Goal: Communication & Community: Ask a question

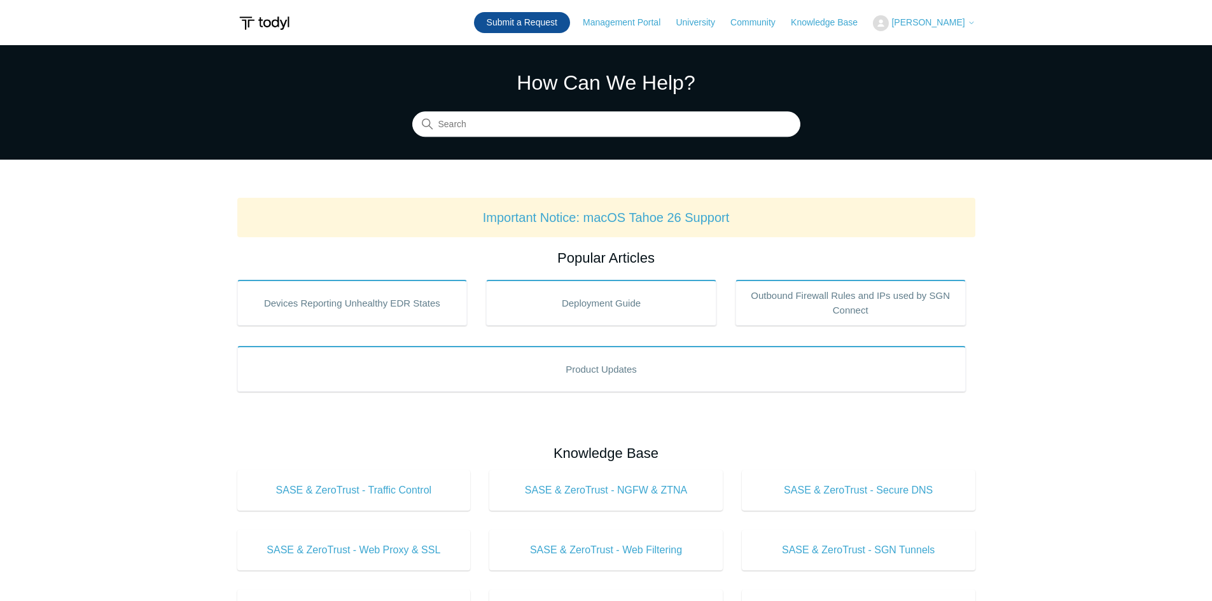
click at [543, 20] on link "Submit a Request" at bounding box center [522, 22] width 96 height 21
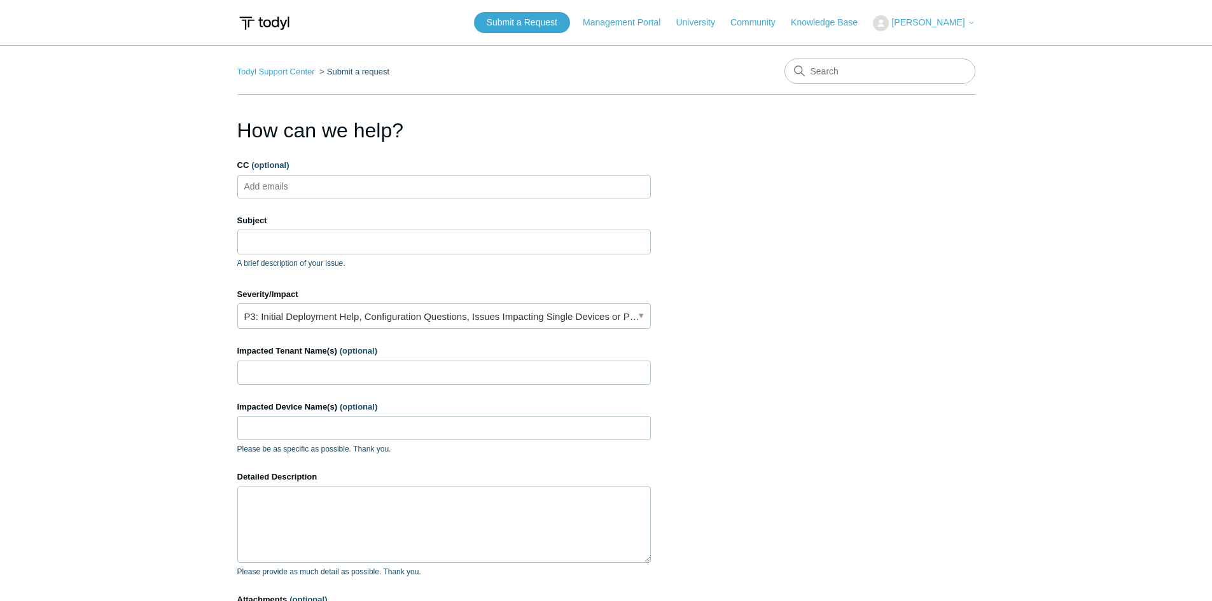
click at [270, 183] on input "CC (optional)" at bounding box center [277, 186] width 76 height 19
click at [278, 187] on input "CC (optional)" at bounding box center [277, 186] width 76 height 19
type input "jvital@aegisitsolutions.net"
click at [275, 230] on input "Subject" at bounding box center [444, 242] width 414 height 24
click at [295, 248] on input "Subject" at bounding box center [444, 242] width 414 height 24
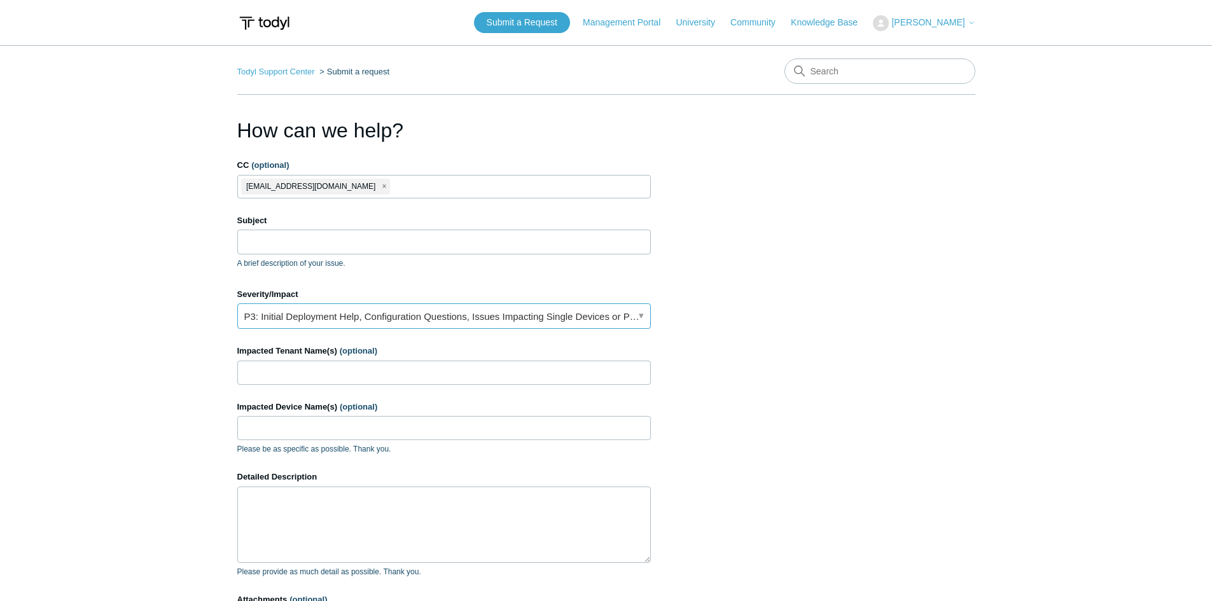
click at [361, 321] on link "P3: Initial Deployment Help, Configuration Questions, Issues Impacting Single D…" at bounding box center [444, 315] width 414 height 25
click at [281, 247] on input "Subject" at bounding box center [444, 242] width 414 height 24
click at [284, 377] on input "Impacted Tenant Name(s) (optional)" at bounding box center [444, 373] width 414 height 24
click at [309, 247] on input "Subject" at bounding box center [444, 242] width 414 height 24
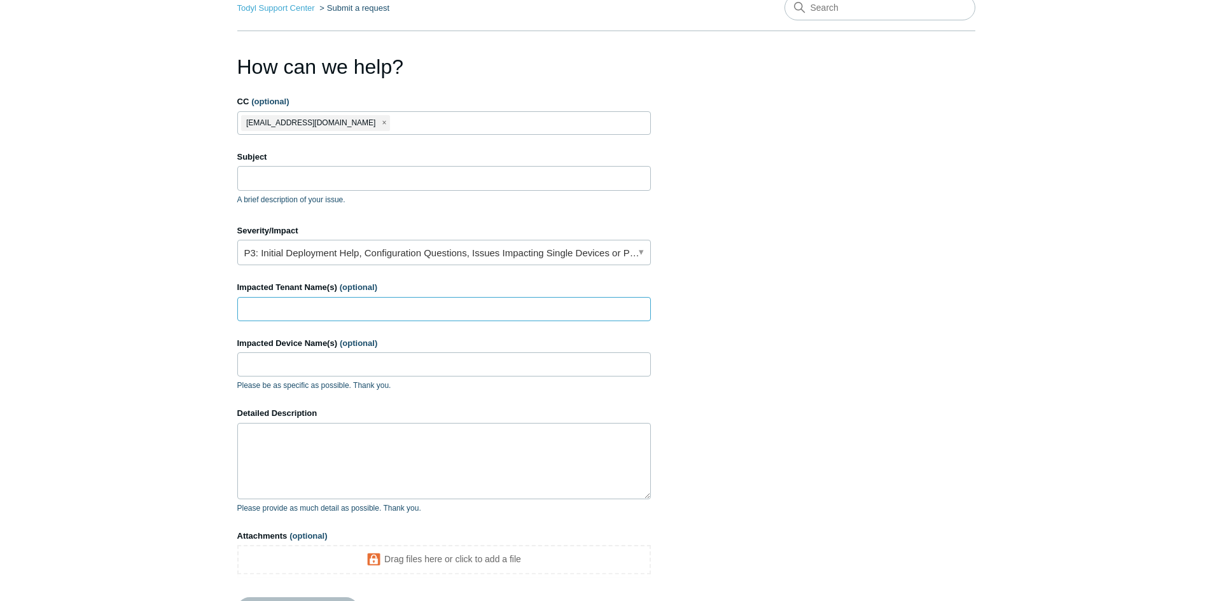
click at [319, 312] on input "Impacted Tenant Name(s) (optional)" at bounding box center [444, 309] width 414 height 24
type input "Facility Grid"
click at [295, 454] on textarea "Detailed Description" at bounding box center [444, 461] width 414 height 76
click at [516, 443] on textarea "Our client is asking if there is a way to block unknown processes." at bounding box center [444, 461] width 414 height 76
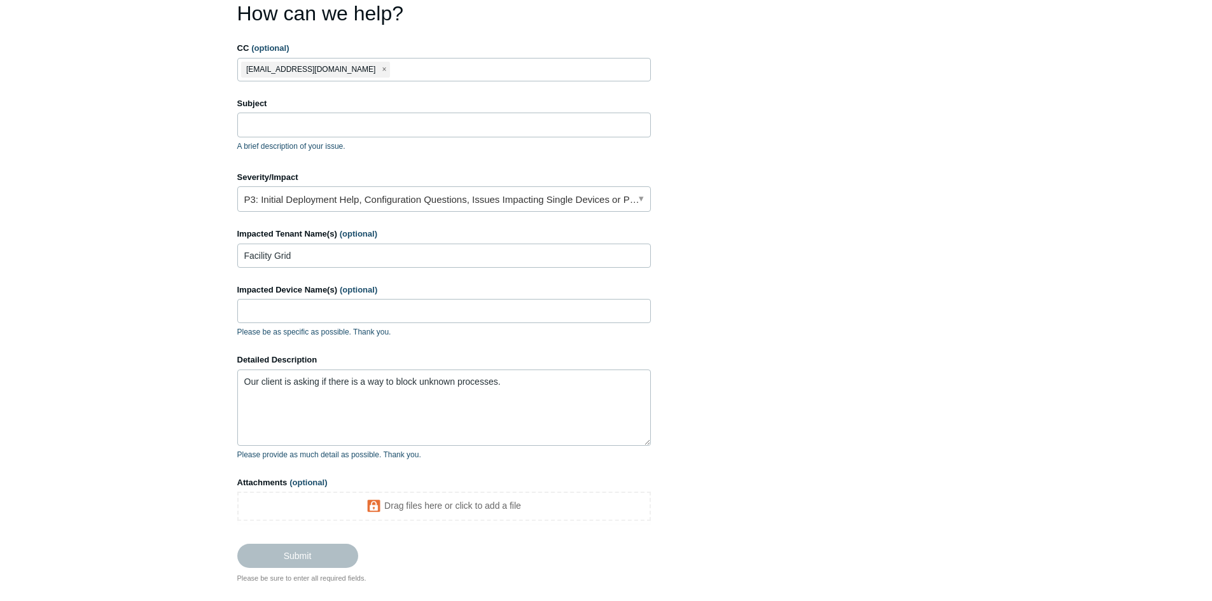
scroll to position [188, 0]
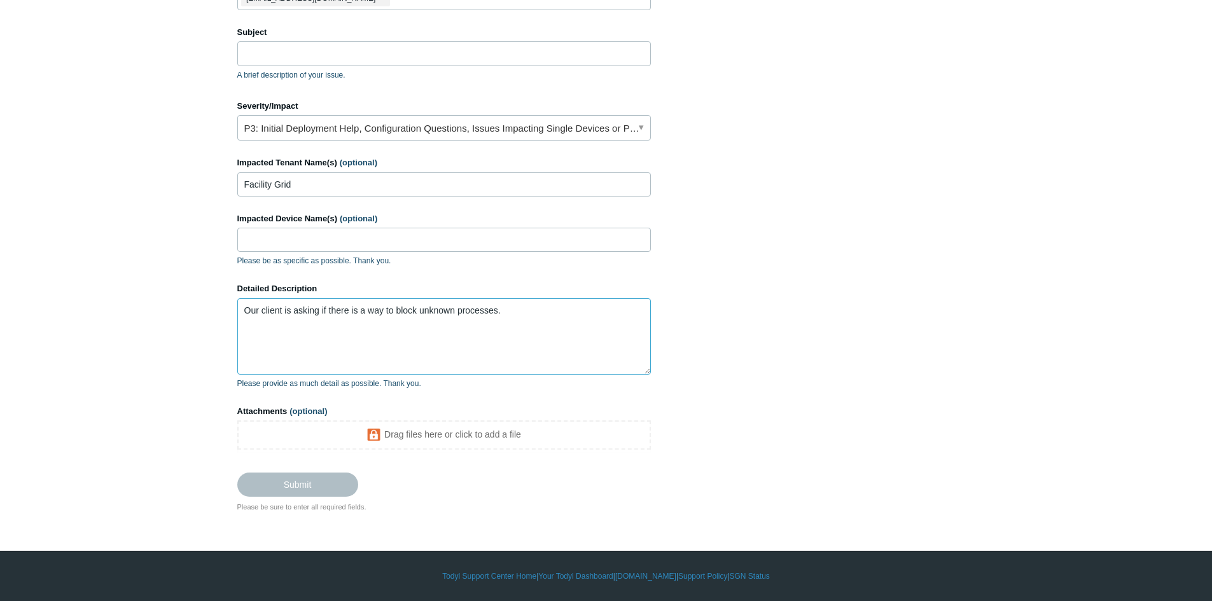
click at [526, 314] on textarea "Our client is asking if there is a way to block unknown processes." at bounding box center [444, 336] width 414 height 76
click at [437, 321] on textarea "Our client is asking if there is a way to block unknown processes on the workst…" at bounding box center [444, 336] width 414 height 76
click at [504, 318] on textarea "Our client is asking if there is a way to block unknown processes on the workst…" at bounding box center [444, 336] width 414 height 76
click at [515, 344] on textarea "Our client is asking if there is a way to block unknown processes on the workst…" at bounding box center [444, 336] width 414 height 76
click at [515, 349] on textarea "Our client is asking if there is a way to block unknown processes on the workst…" at bounding box center [444, 336] width 414 height 76
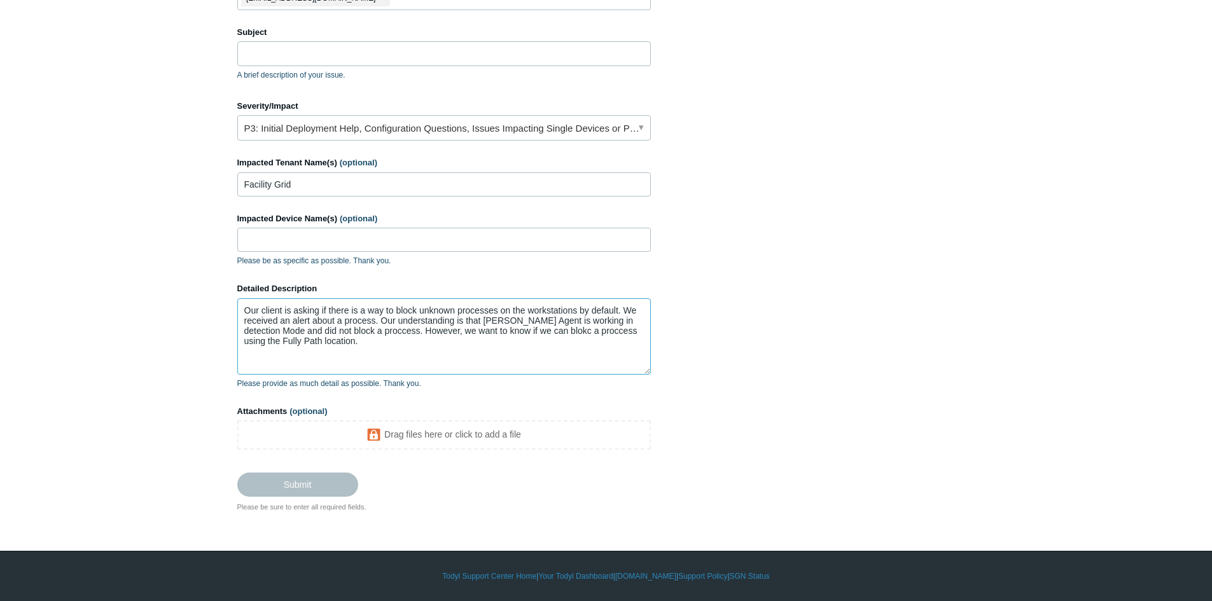
drag, startPoint x: 336, startPoint y: 341, endPoint x: 221, endPoint y: 307, distance: 120.0
click at [221, 307] on main "Todyl Support Center Submit a request How can we help? CC (optional) jvital@aeg…" at bounding box center [606, 185] width 1212 height 656
type textarea "Our client is asking if there is a way to block unknown processes on the workst…"
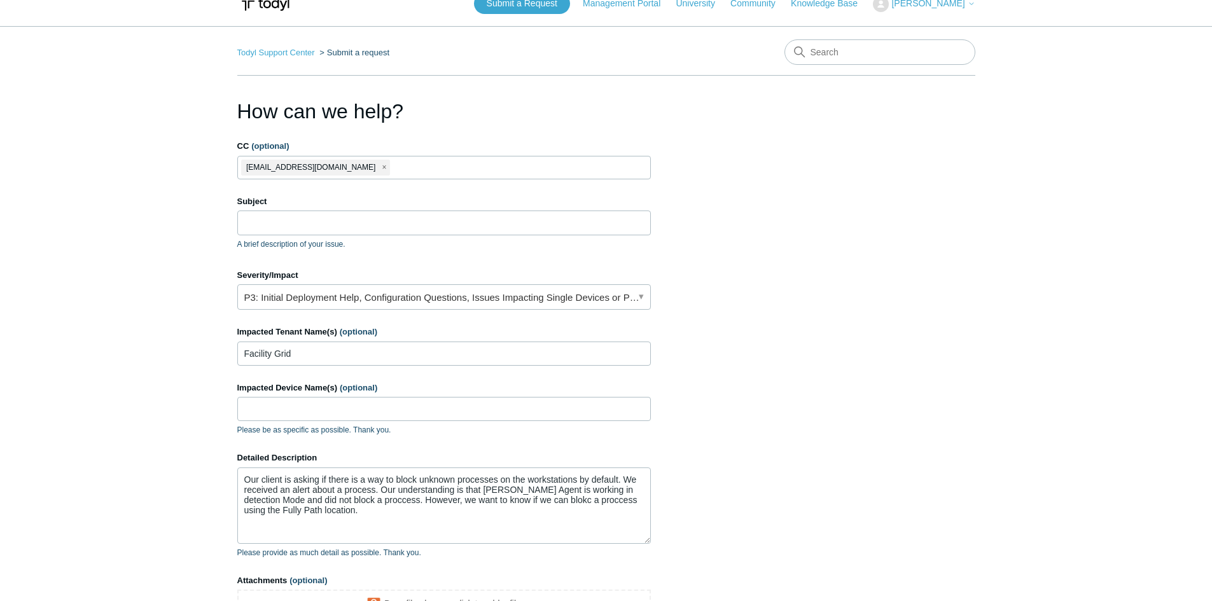
scroll to position [0, 0]
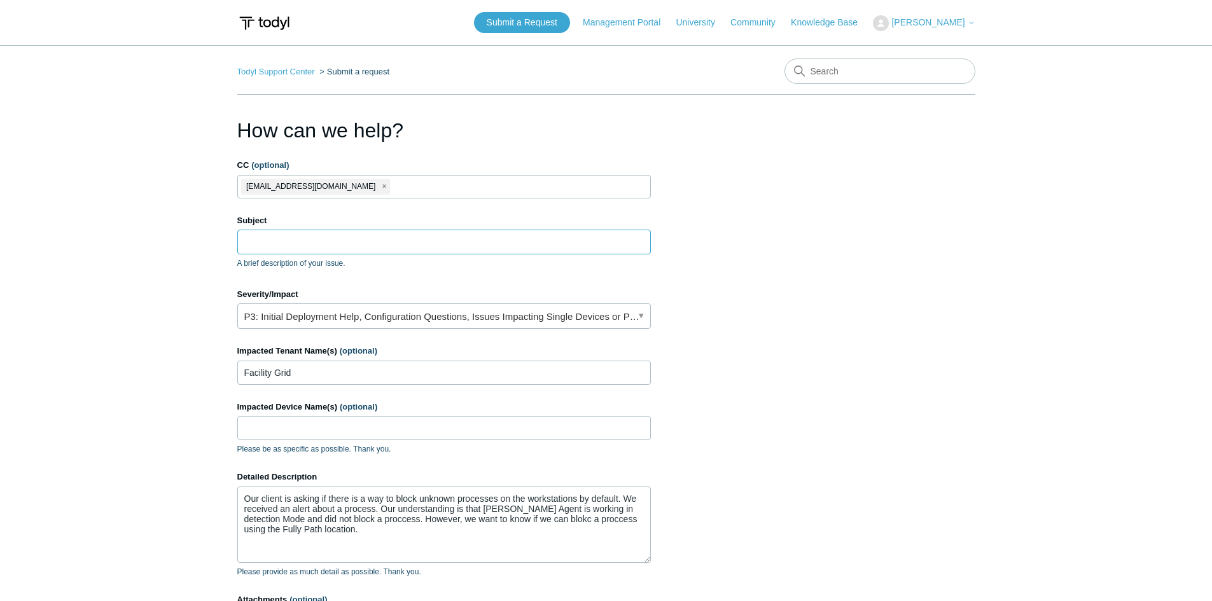
click at [317, 243] on input "Subject" at bounding box center [444, 242] width 414 height 24
paste input "Inquiry: Blocking Unknown Processes by Default & Blocking by Full File Path"
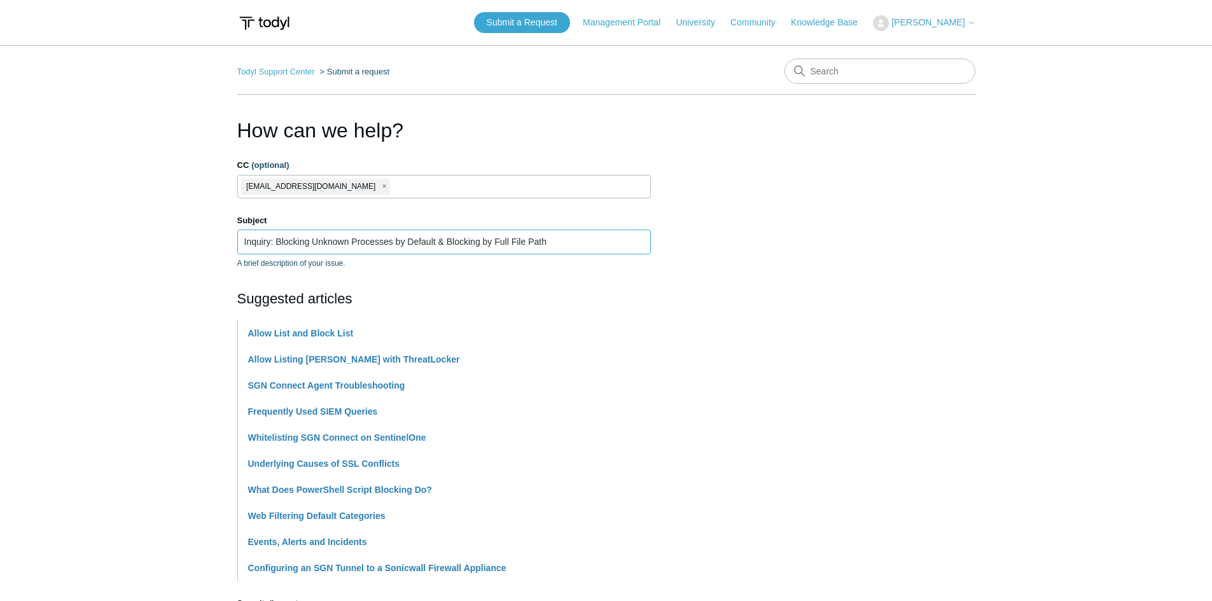
type input "Inquiry: Blocking Unknown Processes by Default & Blocking by Full File Path"
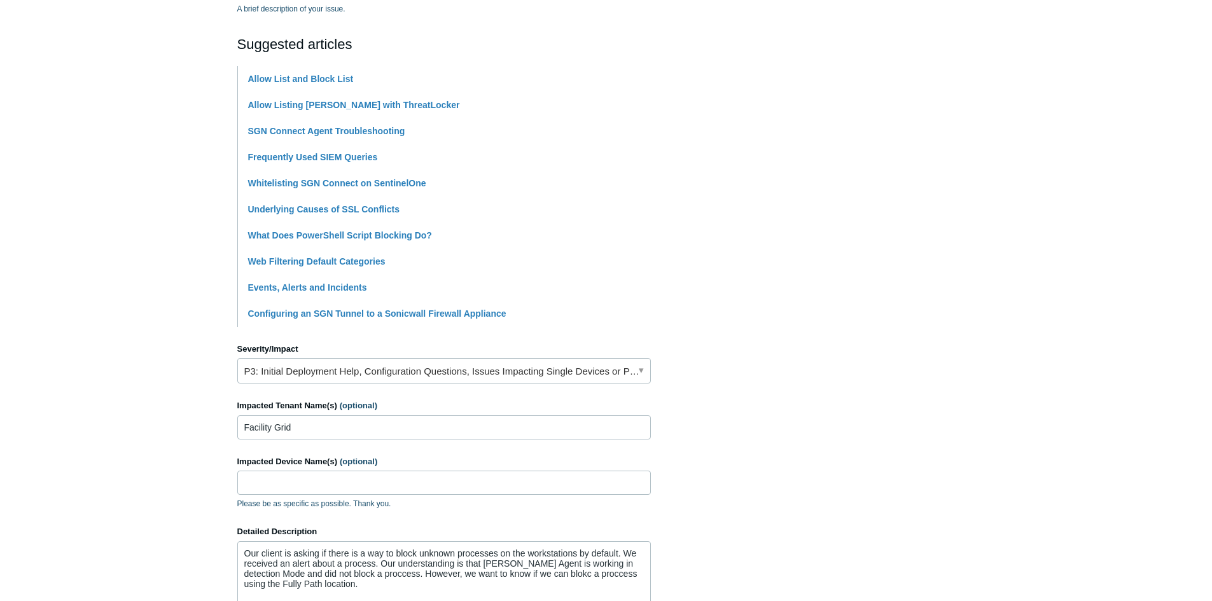
scroll to position [482, 0]
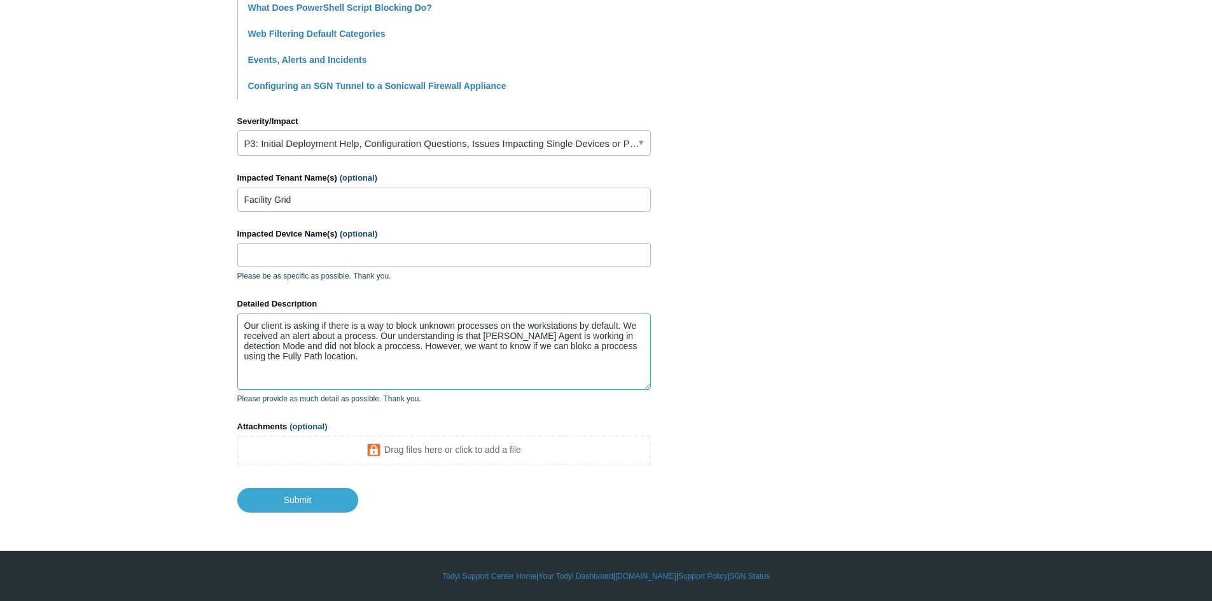
drag, startPoint x: 407, startPoint y: 369, endPoint x: 192, endPoint y: 318, distance: 221.0
click at [192, 318] on main "Todyl Support Center Submit a request How can we help? CC (optional) jvital@aeg…" at bounding box center [606, 38] width 1212 height 950
paste textarea "We are reaching out on behalf of our client who is looking to enhance endpoint …"
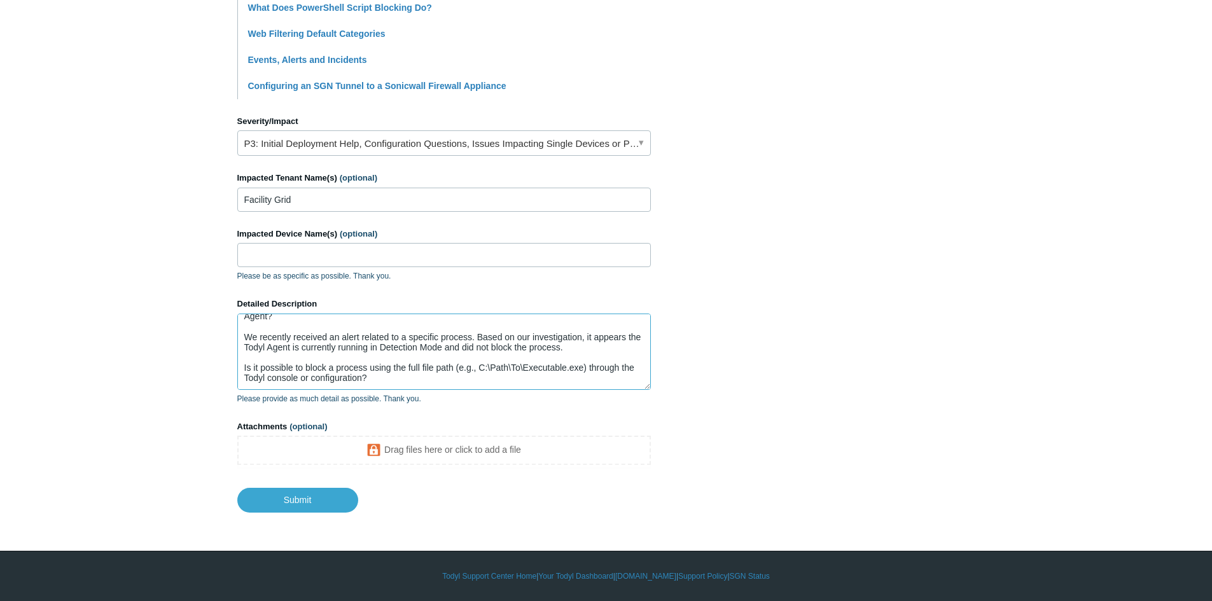
scroll to position [81, 0]
click at [419, 371] on textarea "We are reaching out on behalf of our client who is looking to enhance endpoint …" at bounding box center [444, 352] width 414 height 76
paste textarea "We appreciate your guidance on this and look forward to your response."
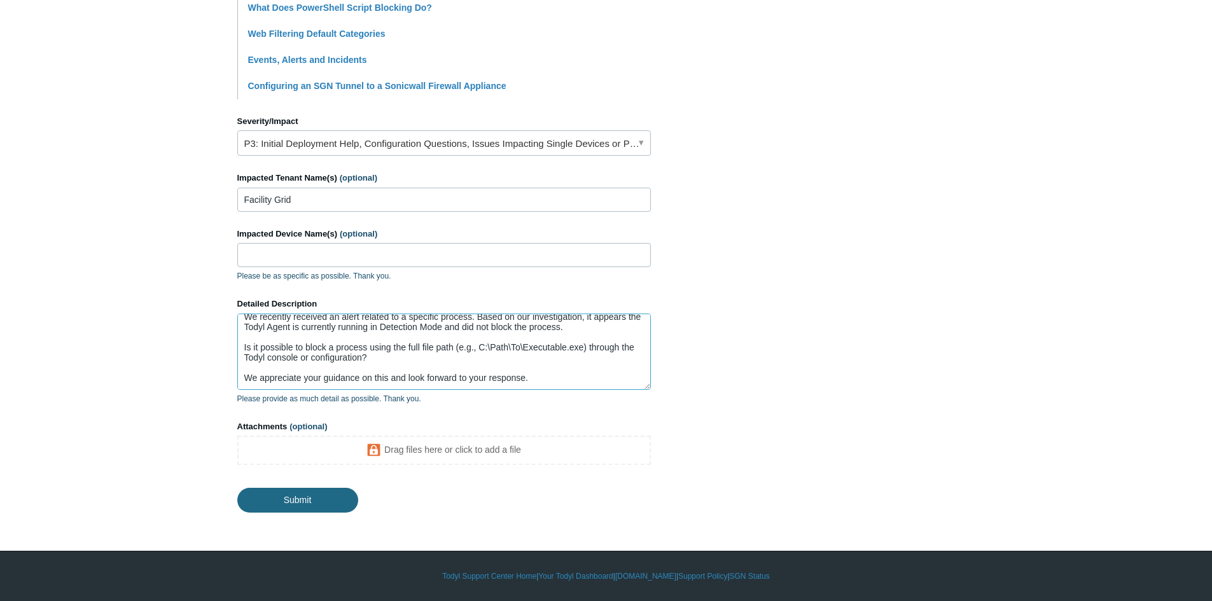
type textarea "We are reaching out on behalf of our client who is looking to enhance endpoint …"
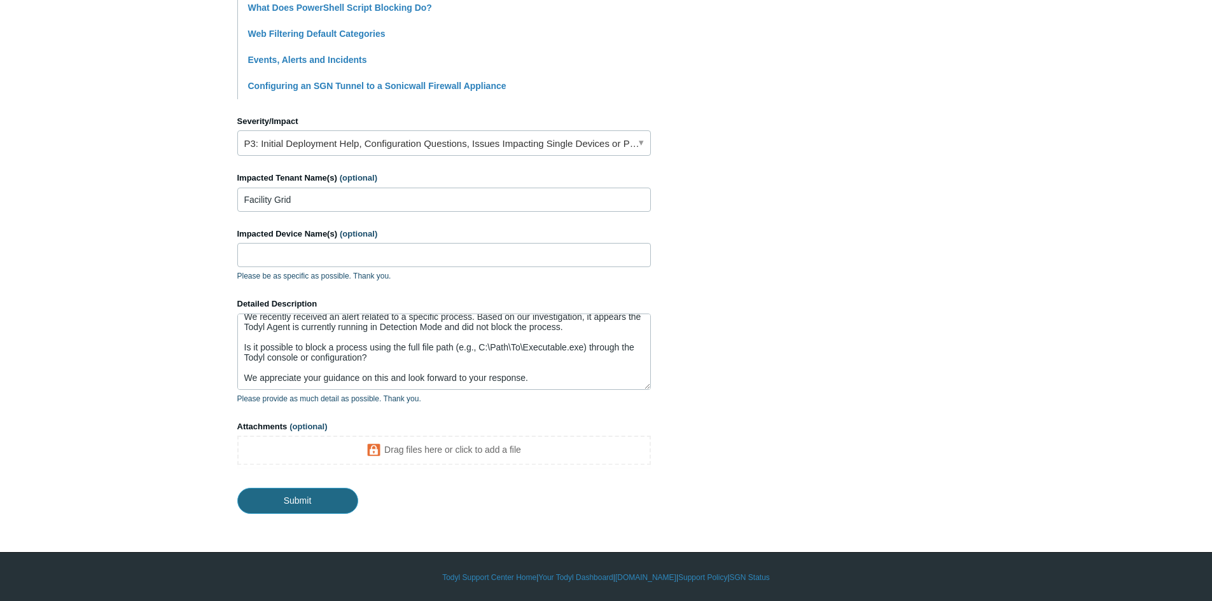
click at [303, 497] on input "Submit" at bounding box center [297, 500] width 121 height 25
